Goal: Information Seeking & Learning: Learn about a topic

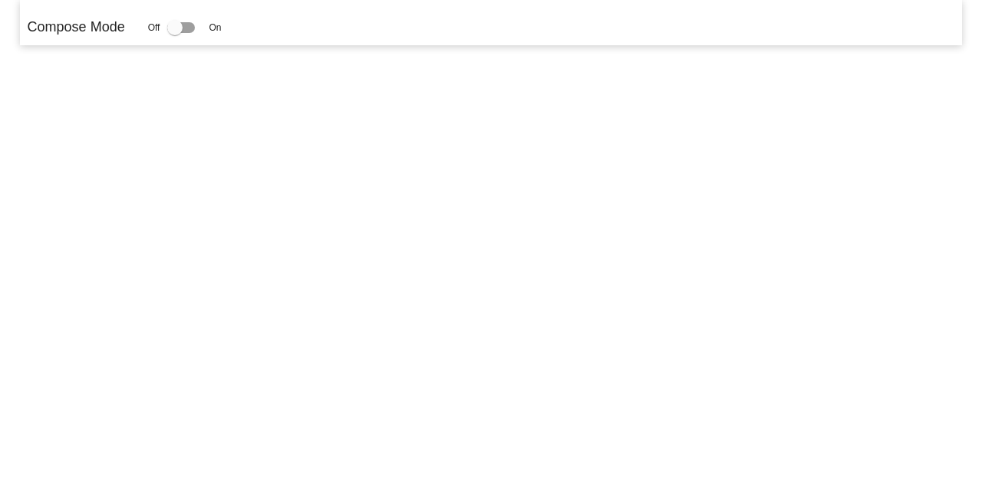
click at [176, 28] on div at bounding box center [174, 27] width 15 height 15
click at [175, 33] on input "checkbox" at bounding box center [174, 33] width 1 height 1
click at [175, 28] on div at bounding box center [174, 27] width 15 height 15
click at [175, 33] on input "checkbox" at bounding box center [174, 33] width 1 height 1
checkbox input "false"
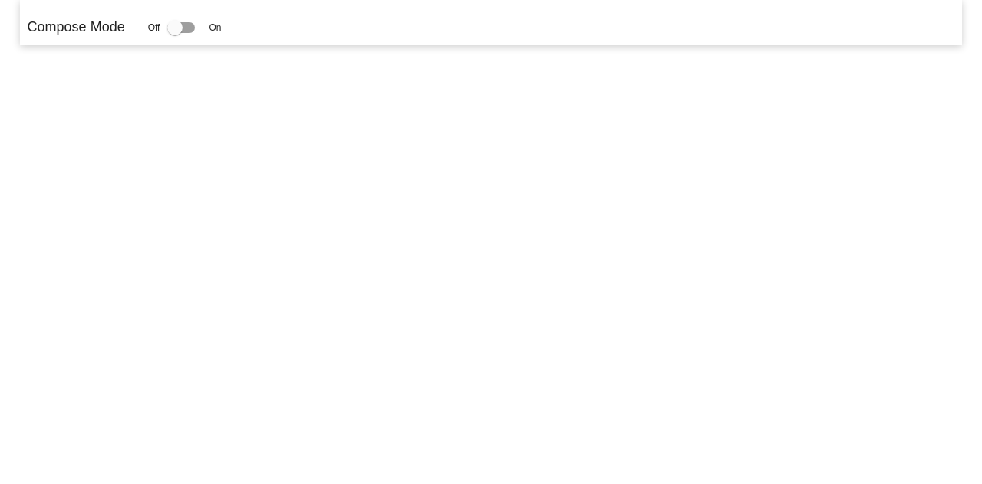
click at [217, 28] on span "On" at bounding box center [215, 28] width 12 height 14
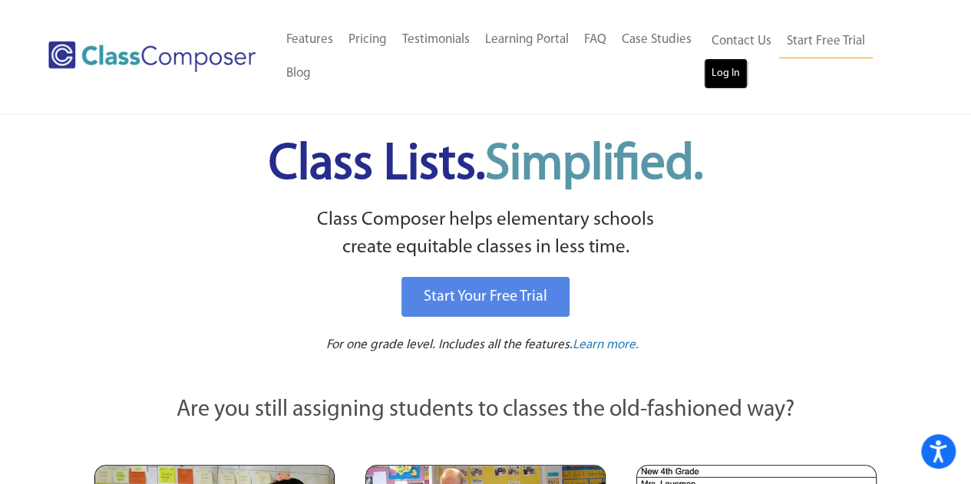
click at [726, 82] on link "Log In" at bounding box center [726, 73] width 44 height 31
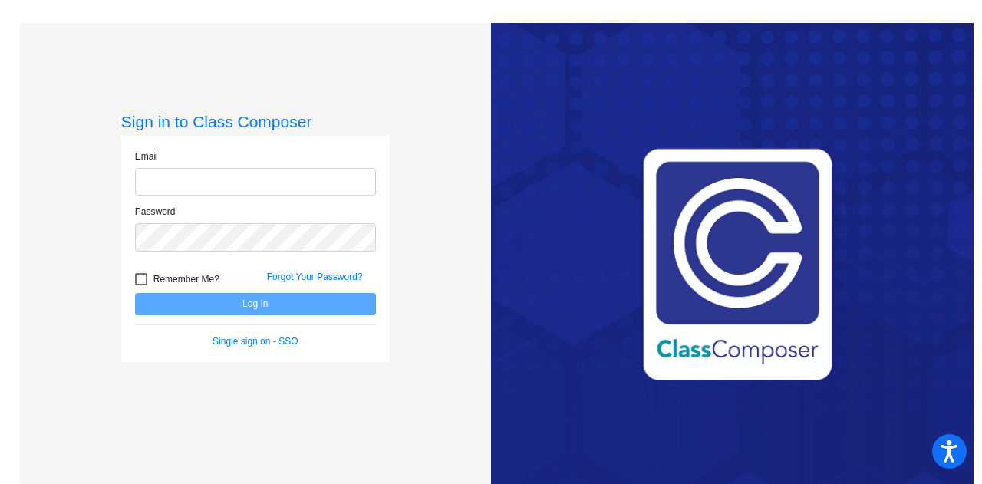
type input "denise.givens@oldham.kyschools.us"
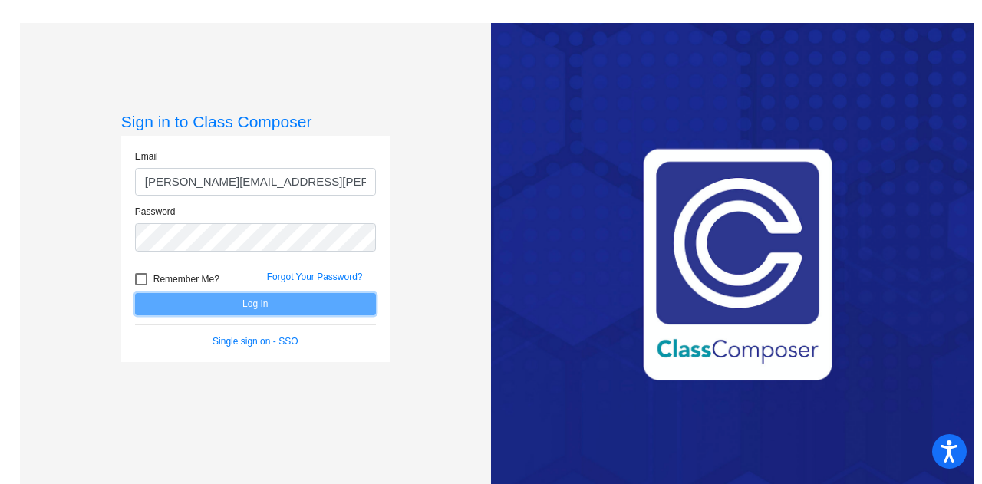
click at [248, 298] on button "Log In" at bounding box center [255, 304] width 241 height 22
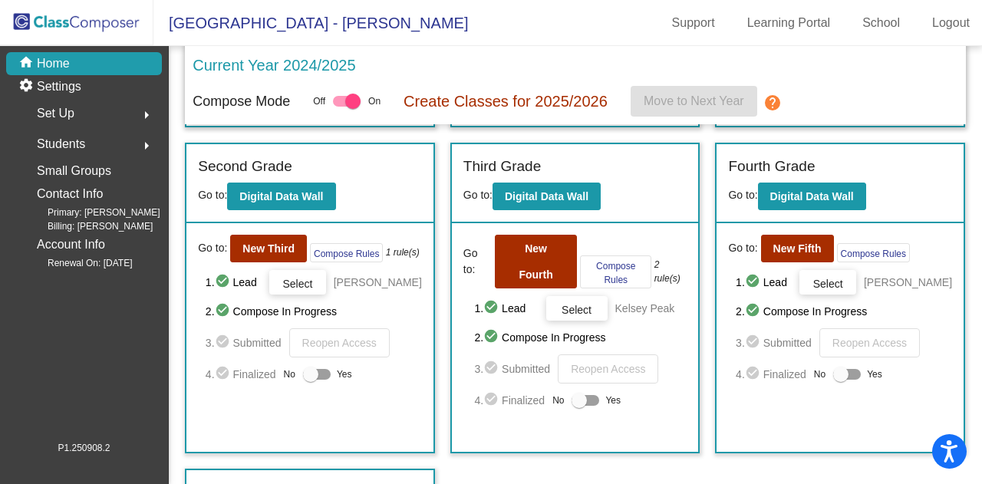
scroll to position [341, 0]
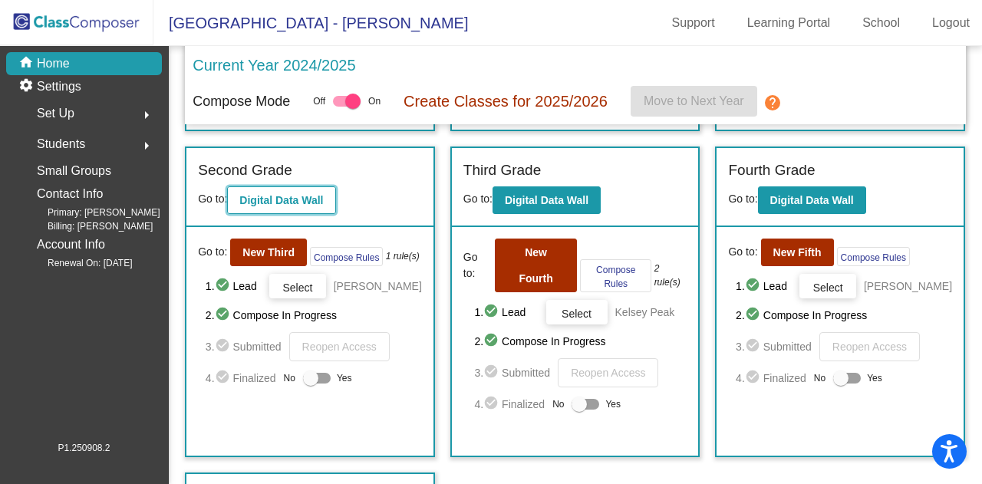
click at [311, 199] on b "Digital Data Wall" at bounding box center [281, 200] width 84 height 12
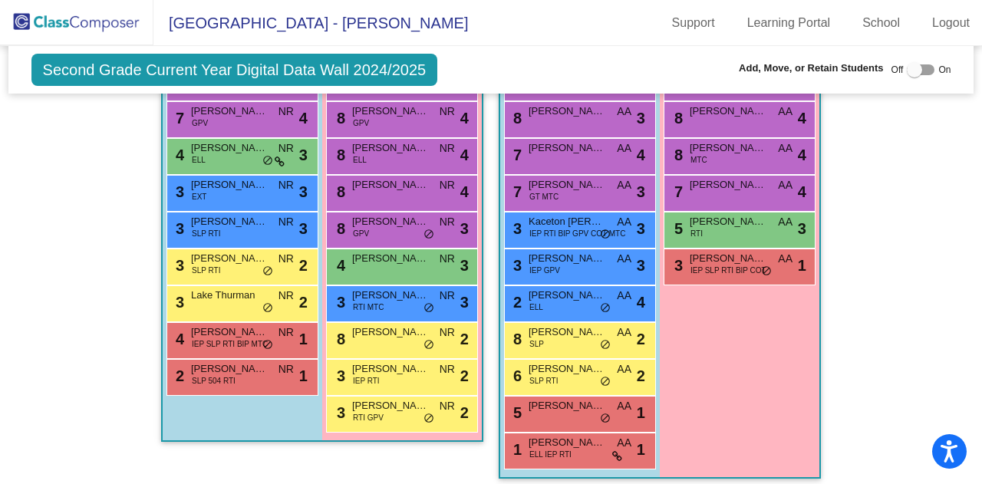
scroll to position [457, 0]
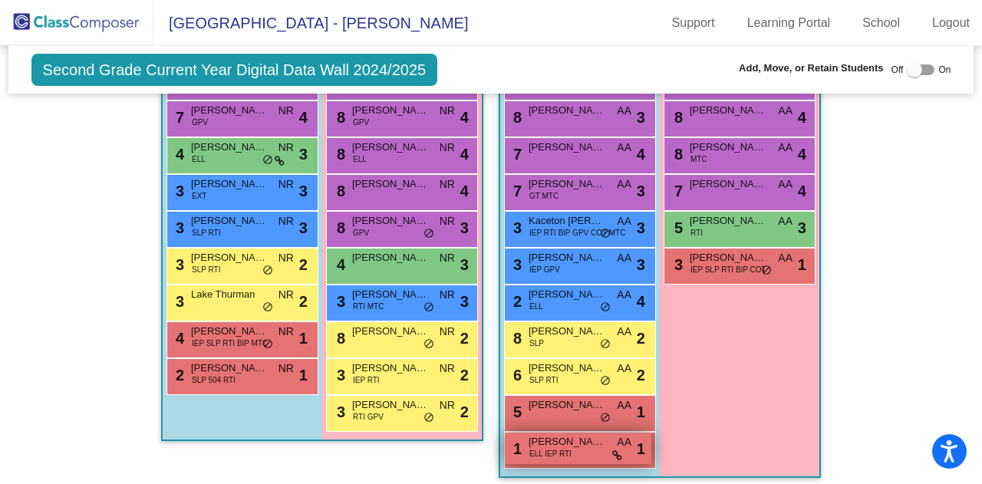
click at [580, 453] on div "1 Jesus Medina Gonzalez ELL IEP RTI AA lock do_not_disturb_alt 1" at bounding box center [578, 448] width 147 height 31
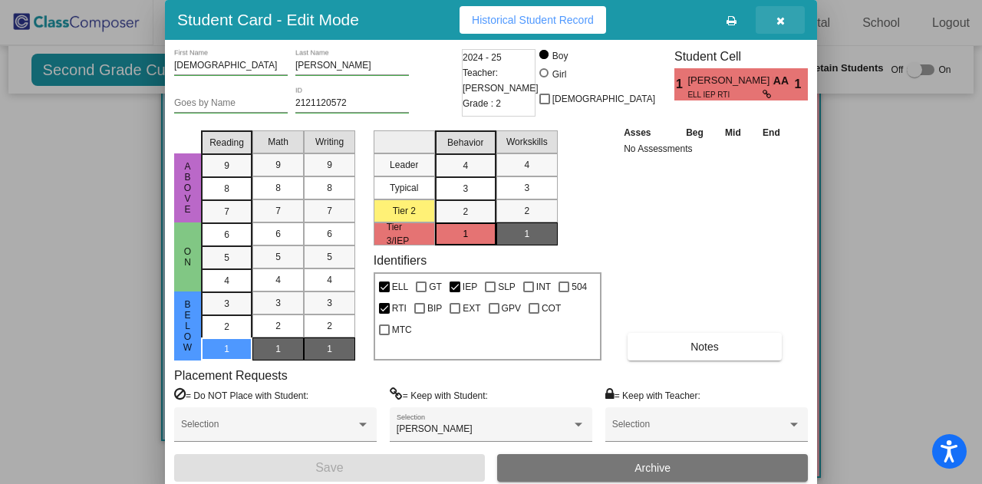
click at [784, 20] on icon "button" at bounding box center [780, 20] width 8 height 11
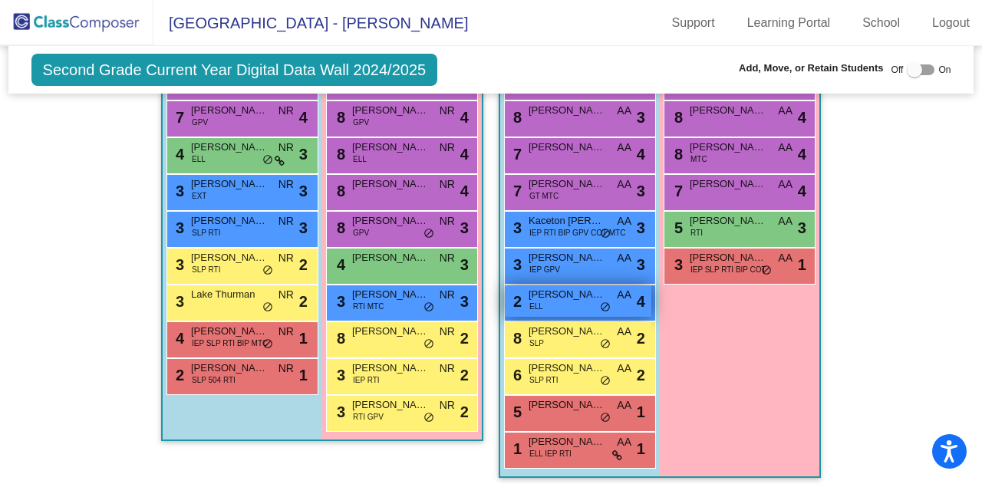
click at [569, 302] on div "2 Marvin Rodas Gutierrez ELL AA lock do_not_disturb_alt 4" at bounding box center [578, 300] width 147 height 31
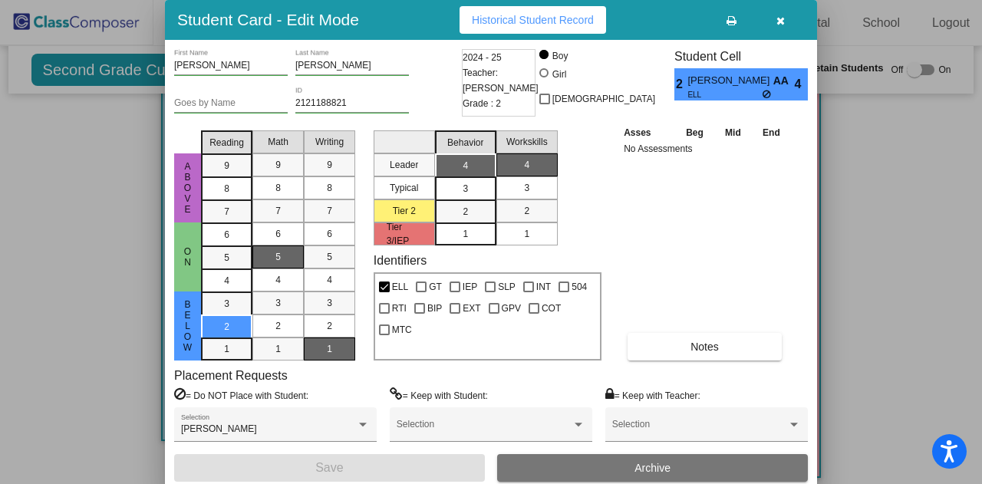
click at [781, 18] on icon "button" at bounding box center [780, 20] width 8 height 11
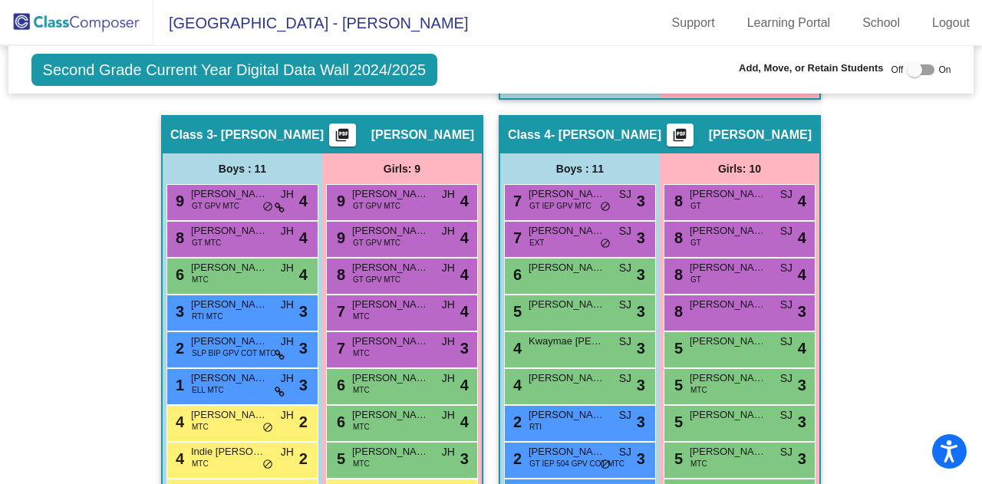
scroll to position [961, 0]
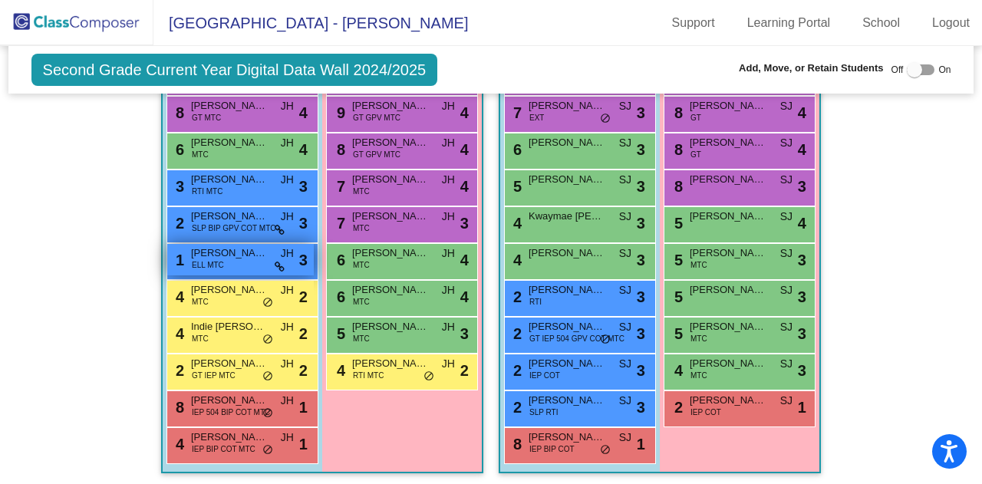
click at [245, 268] on div "1 Yerik Hernandez Gonzalez ELL MTC JH lock do_not_disturb_alt 3" at bounding box center [240, 259] width 147 height 31
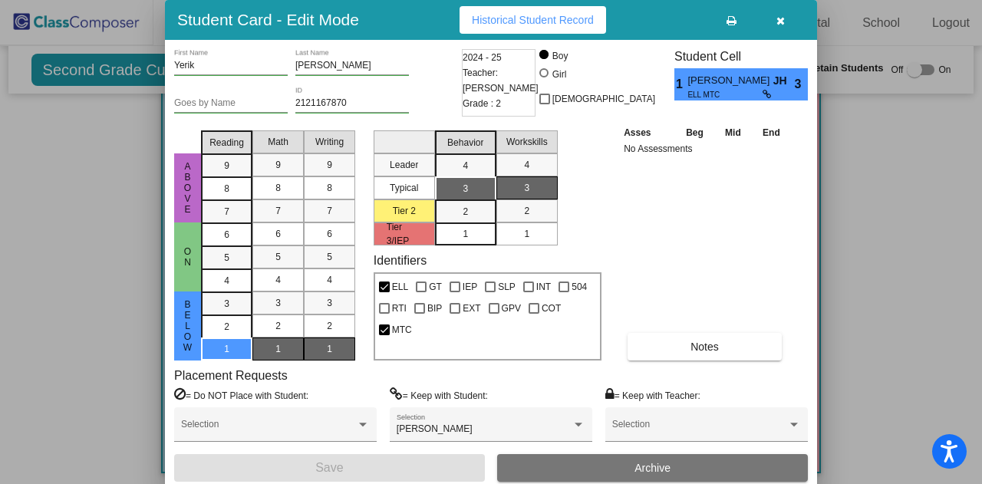
click at [789, 25] on button "button" at bounding box center [780, 20] width 49 height 28
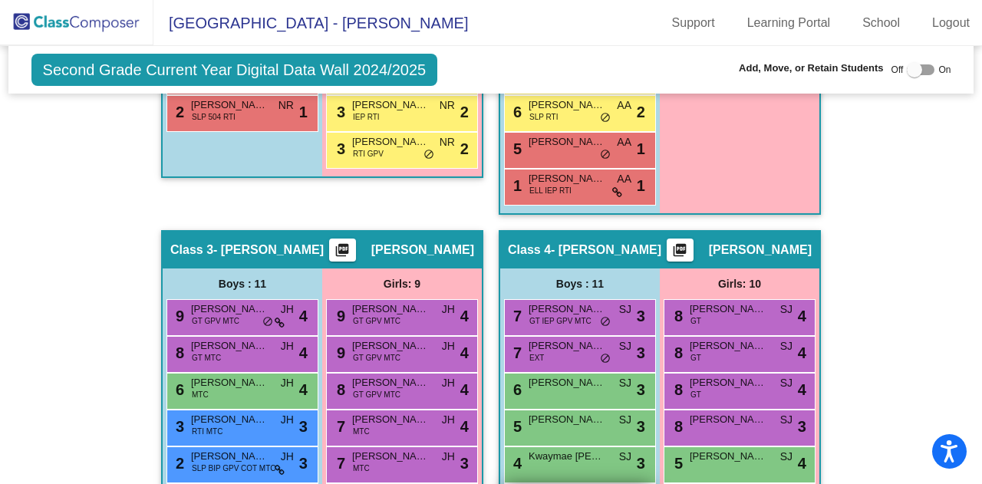
scroll to position [720, 0]
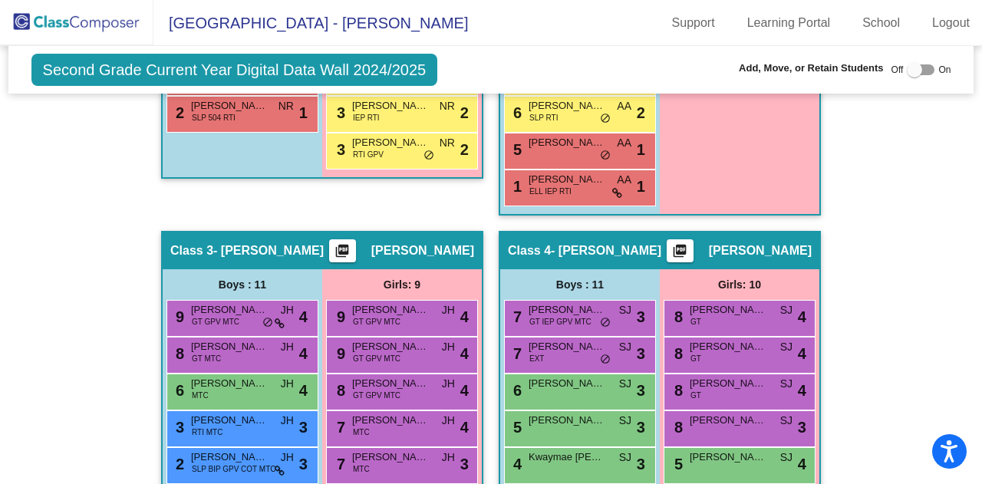
click at [237, 328] on div "9 Kai Manganello GT GPV MTC JH lock do_not_disturb_alt 4" at bounding box center [242, 318] width 152 height 37
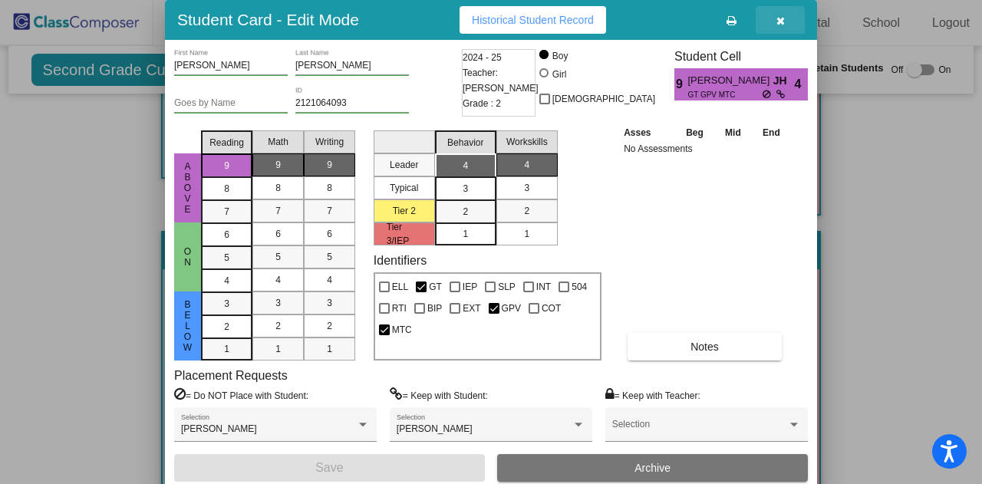
click at [778, 21] on icon "button" at bounding box center [780, 20] width 8 height 11
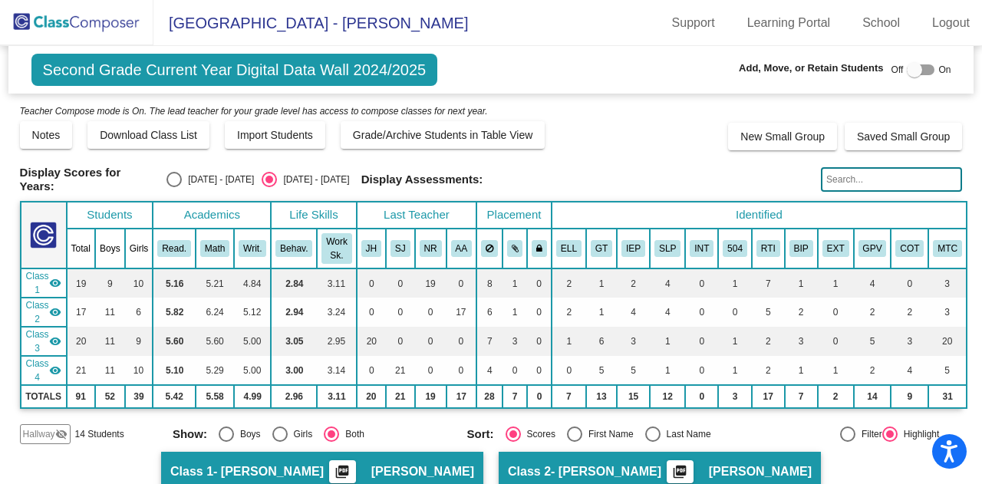
scroll to position [8, 0]
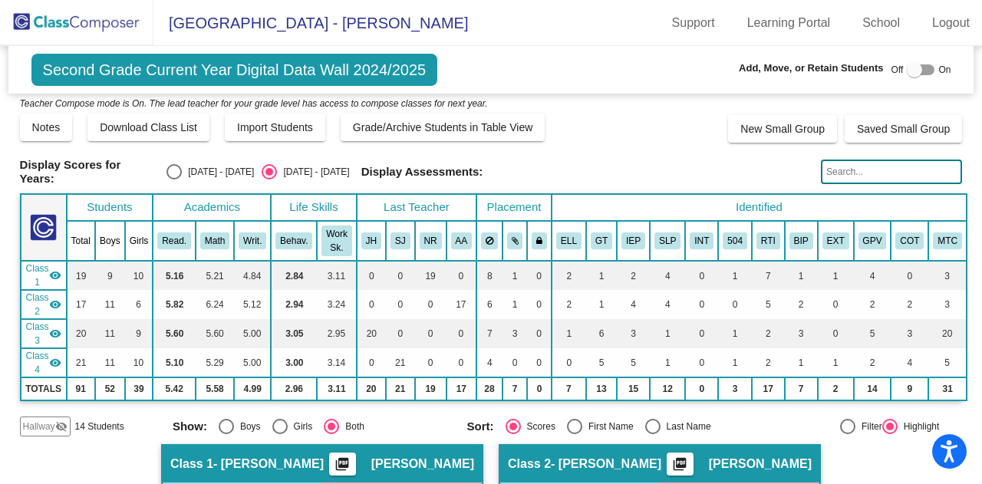
click at [52, 424] on span "Hallway" at bounding box center [39, 427] width 32 height 14
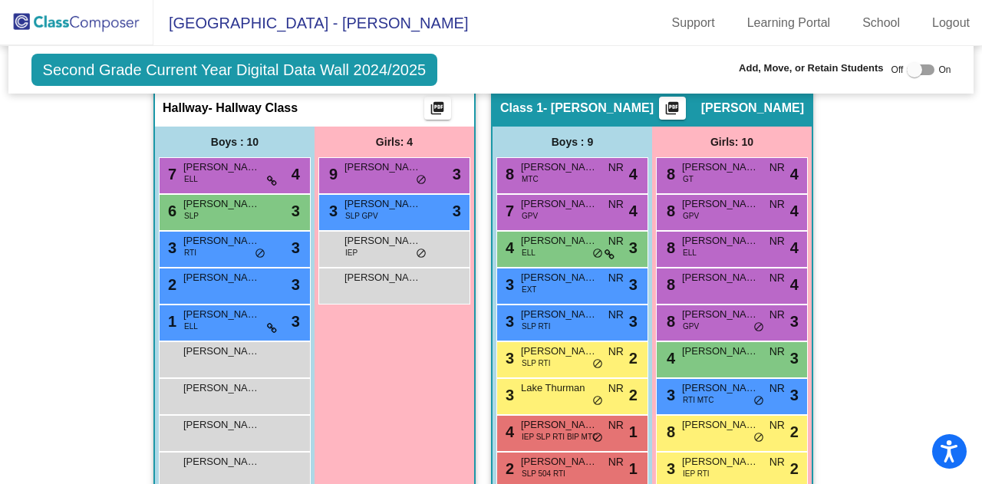
scroll to position [377, 0]
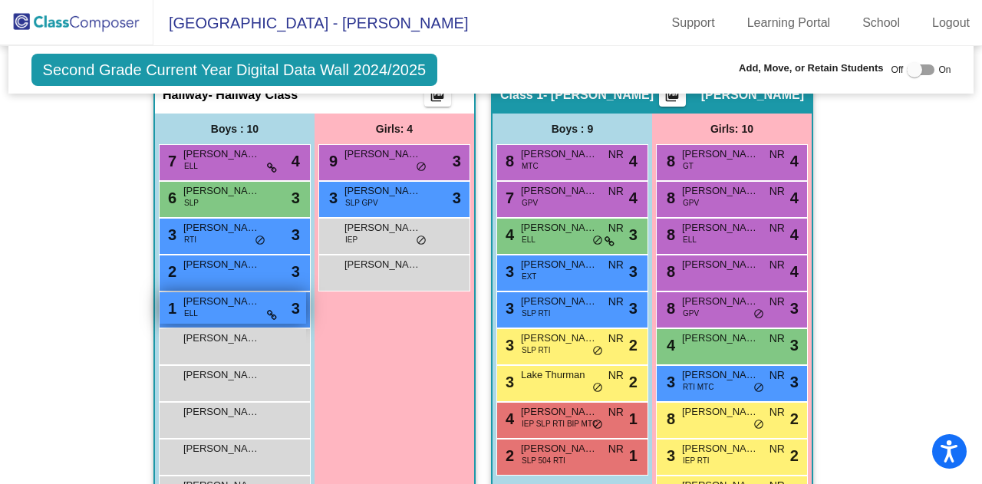
click at [256, 310] on div "1 Ostin Almendarez Martinez ELL lock do_not_disturb_alt 3" at bounding box center [233, 307] width 147 height 31
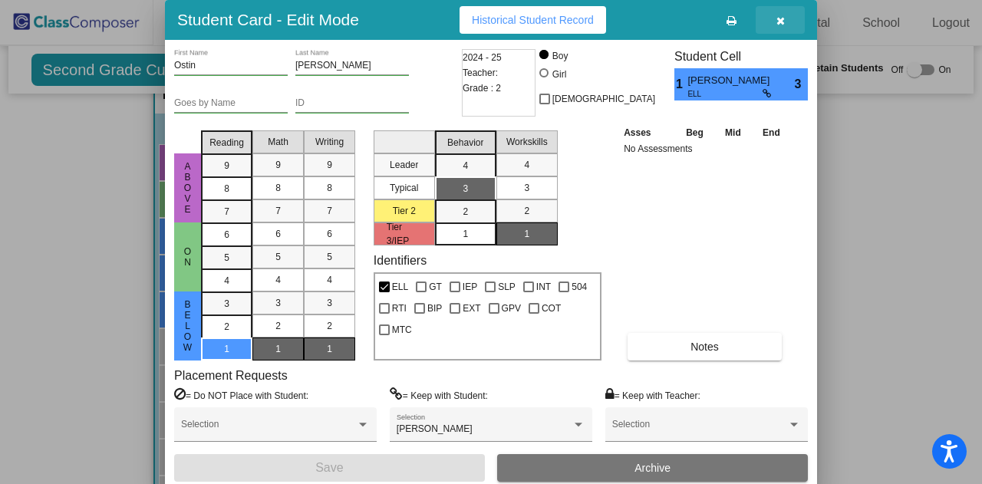
click at [778, 21] on icon "button" at bounding box center [780, 20] width 8 height 11
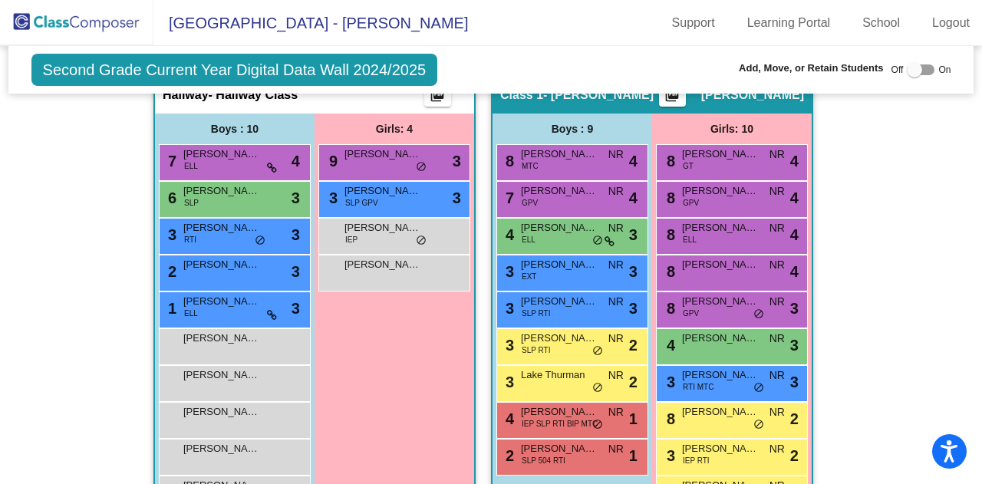
scroll to position [0, 0]
